Goal: Find specific page/section: Find specific page/section

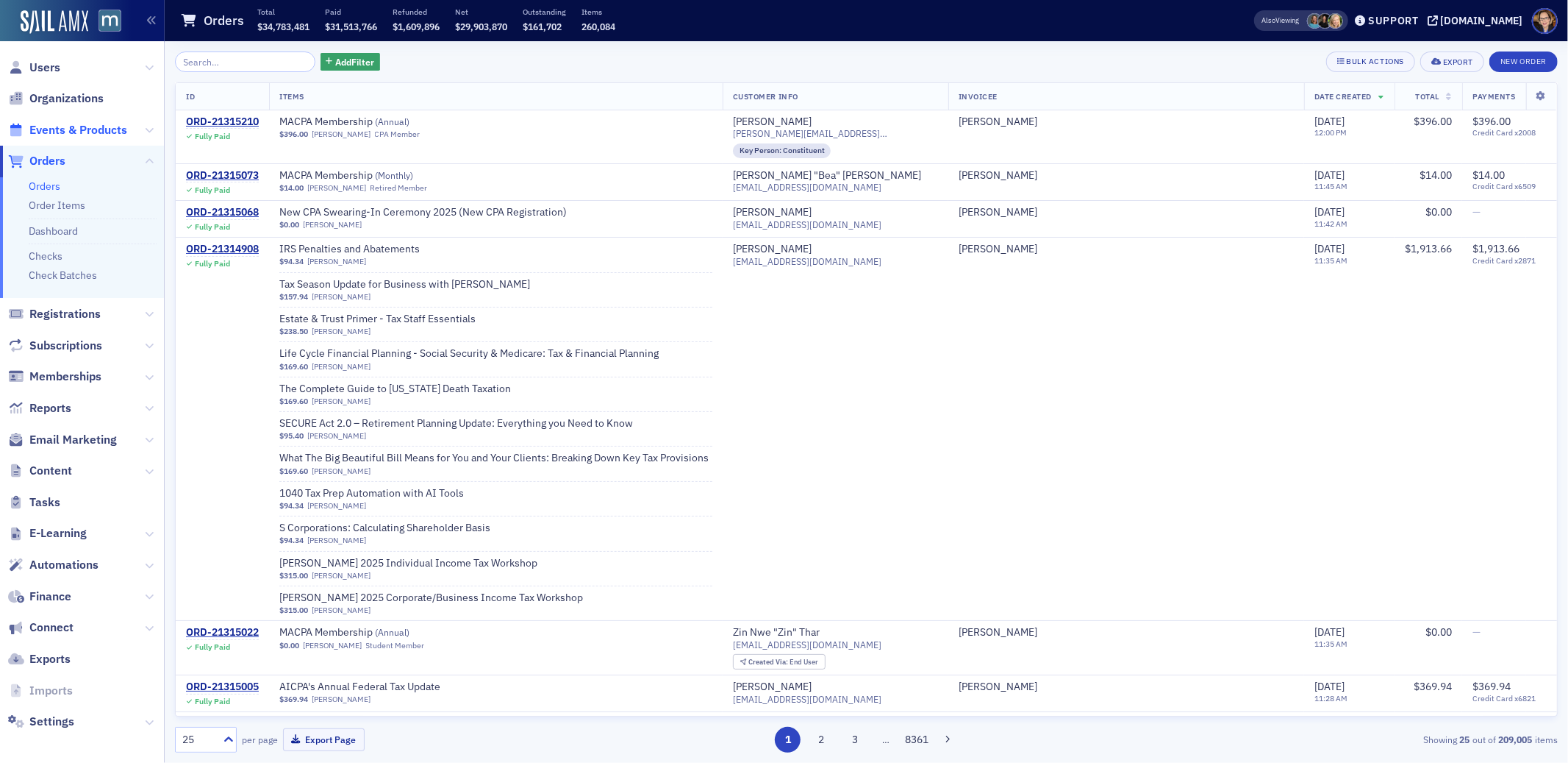
click at [56, 132] on span "Events & Products" at bounding box center [78, 130] width 98 height 16
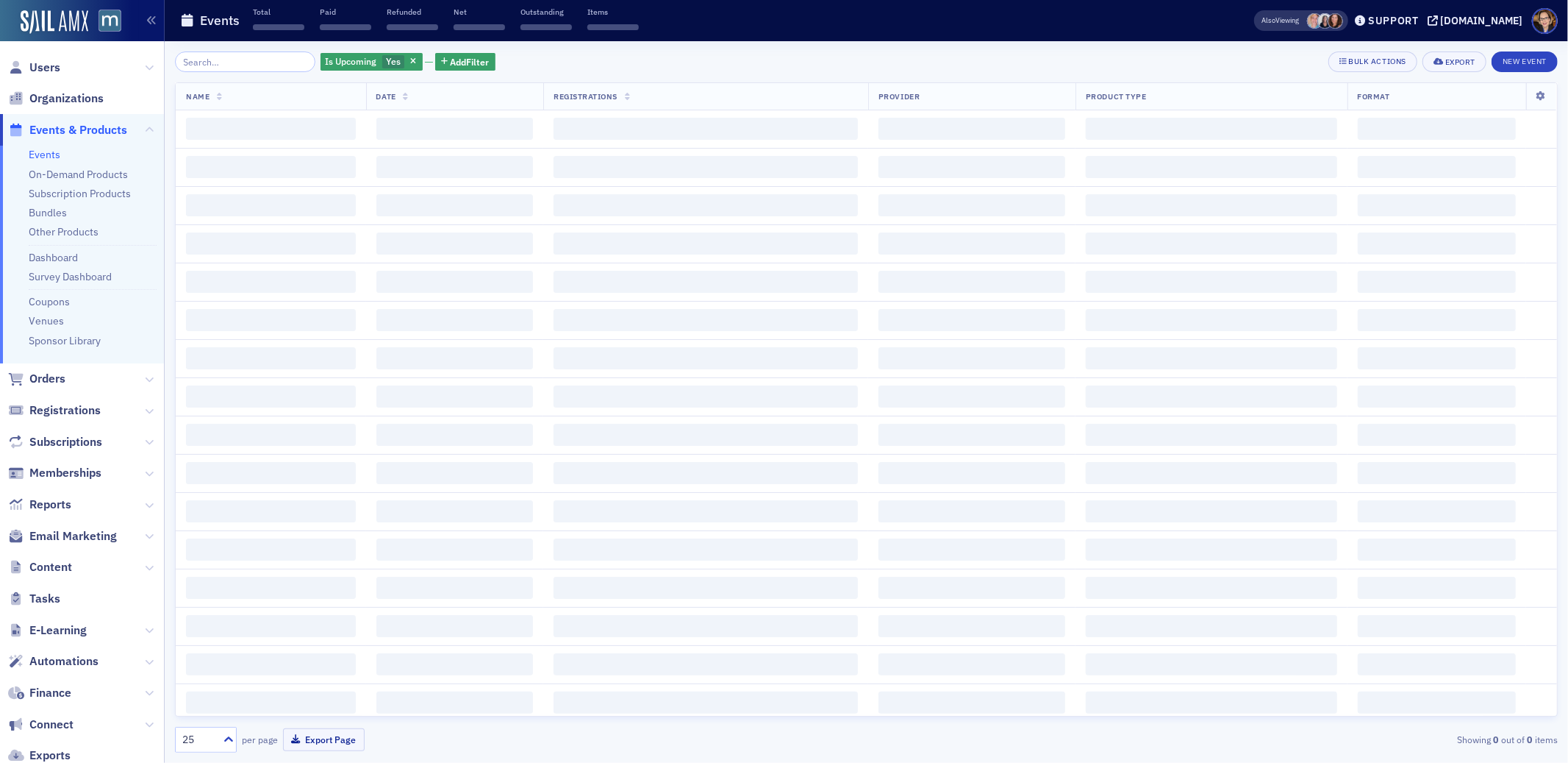
click at [215, 60] on input "search" at bounding box center [244, 62] width 140 height 20
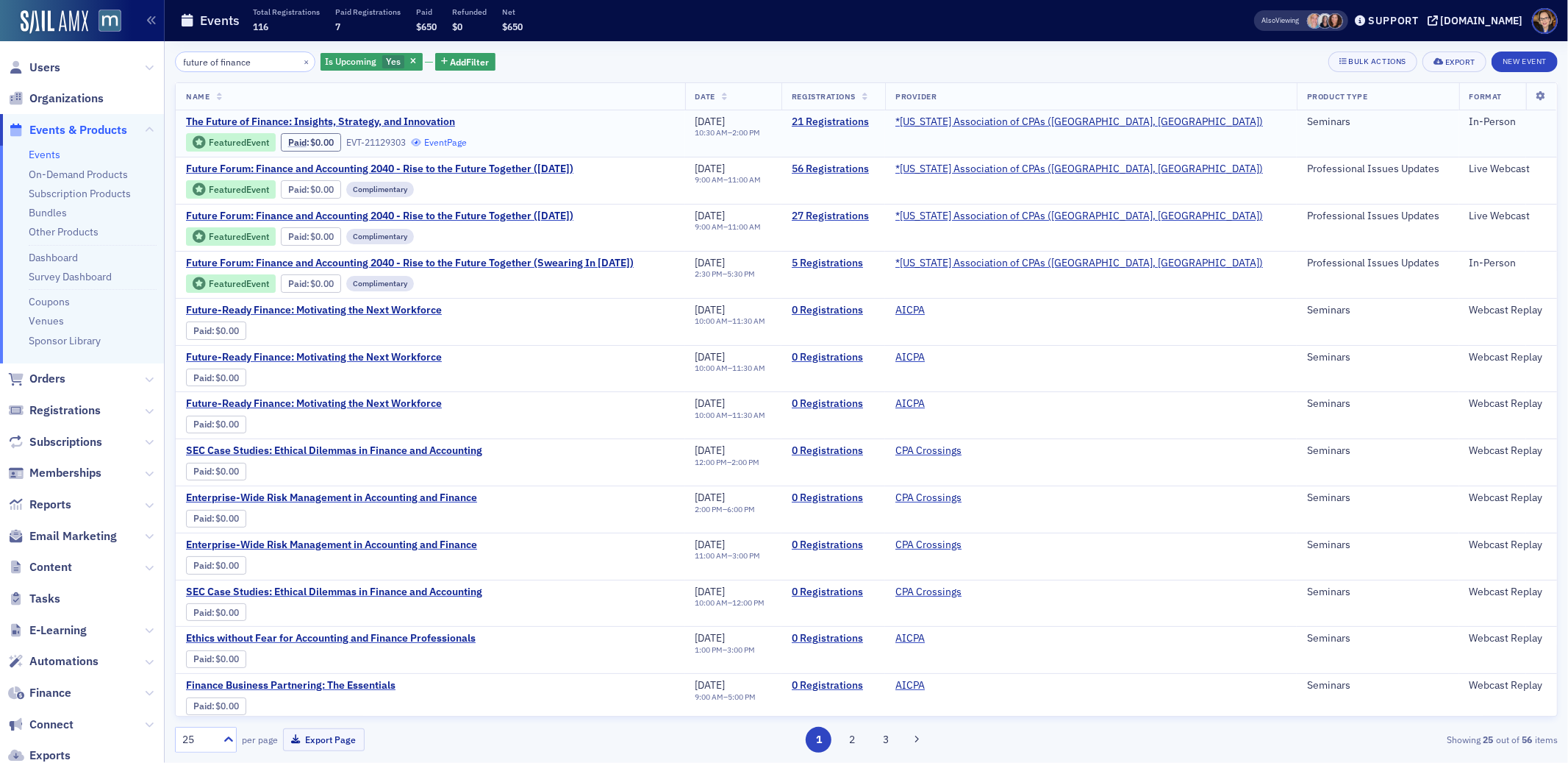
type input "future of finance"
click at [453, 140] on link "Event Page" at bounding box center [439, 143] width 56 height 11
